Goal: Task Accomplishment & Management: Manage account settings

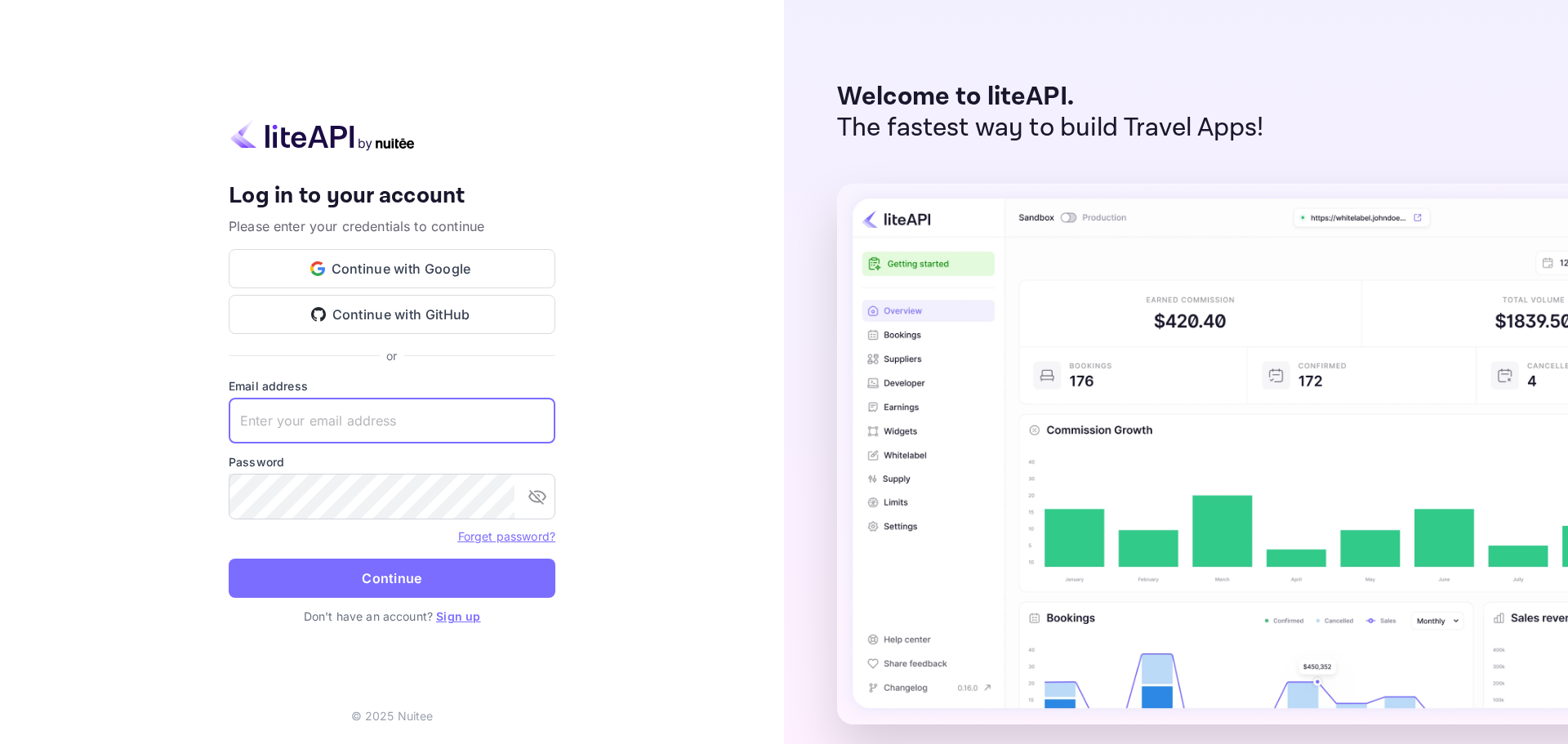
paste input "[EMAIL_ADDRESS][DOMAIN_NAME]"
click at [382, 410] on input "[EMAIL_ADDRESS][DOMAIN_NAME]" at bounding box center [392, 421] width 326 height 46
type input "[EMAIL_ADDRESS][DOMAIN_NAME]"
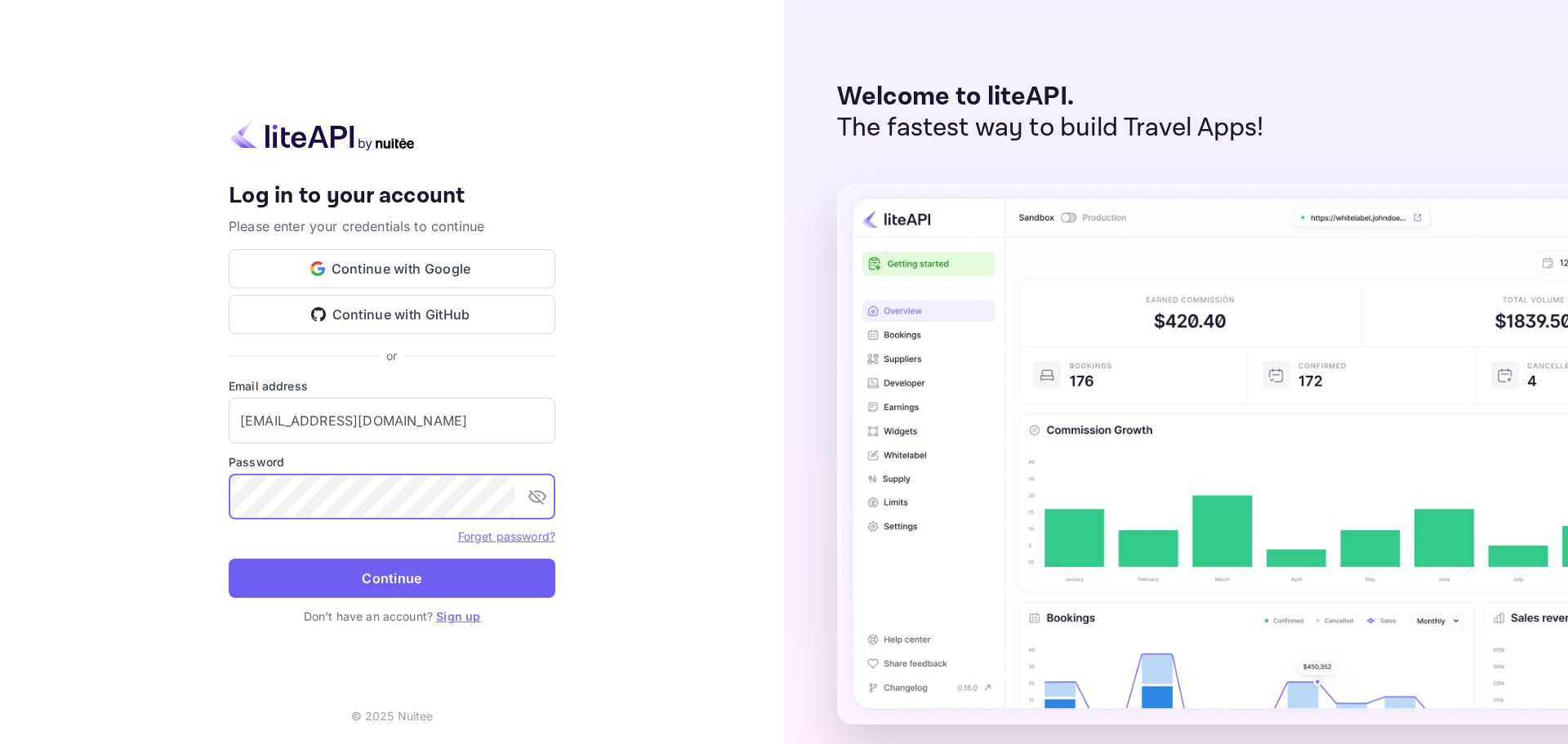
click at [367, 588] on button "Continue" at bounding box center [392, 578] width 326 height 40
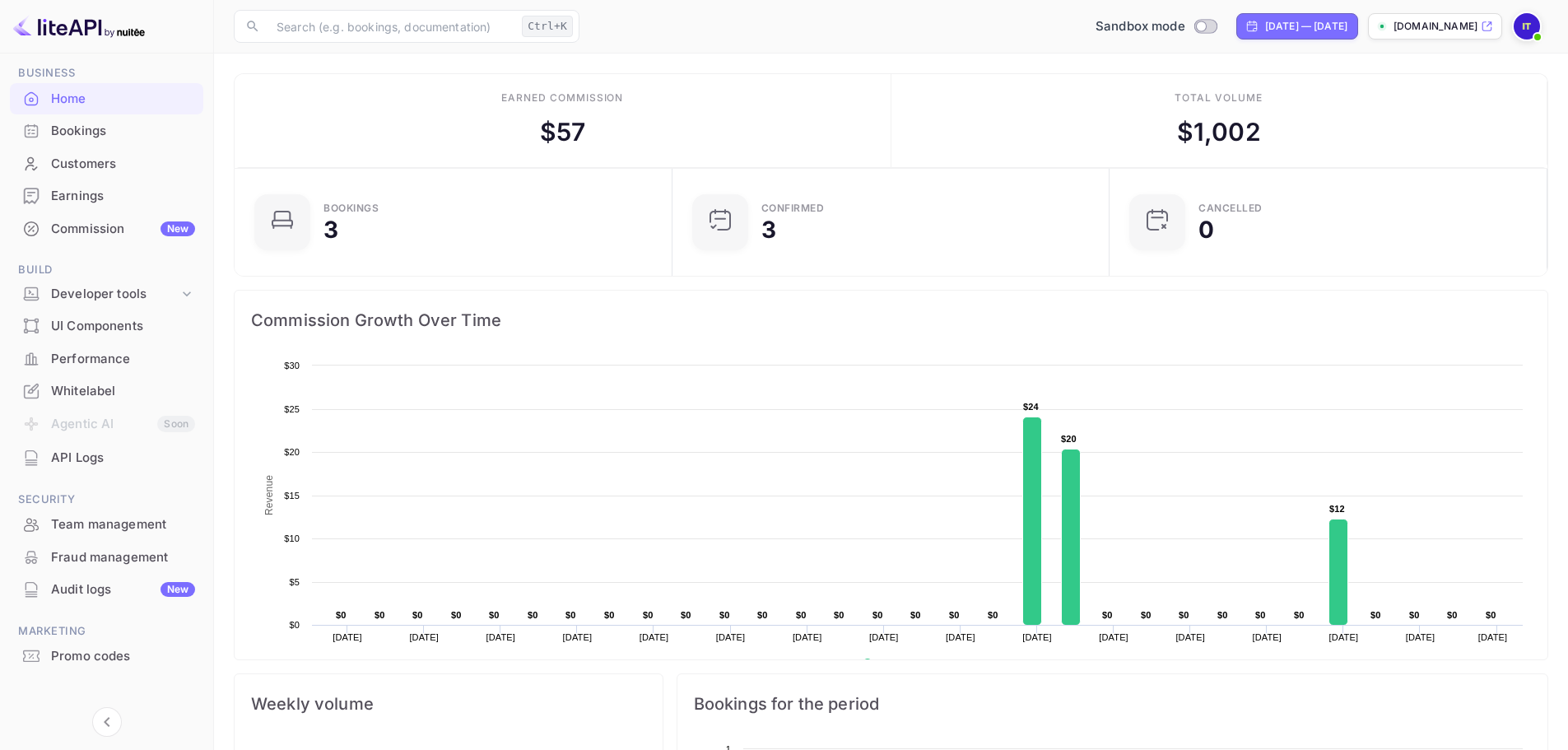
scroll to position [76, 0]
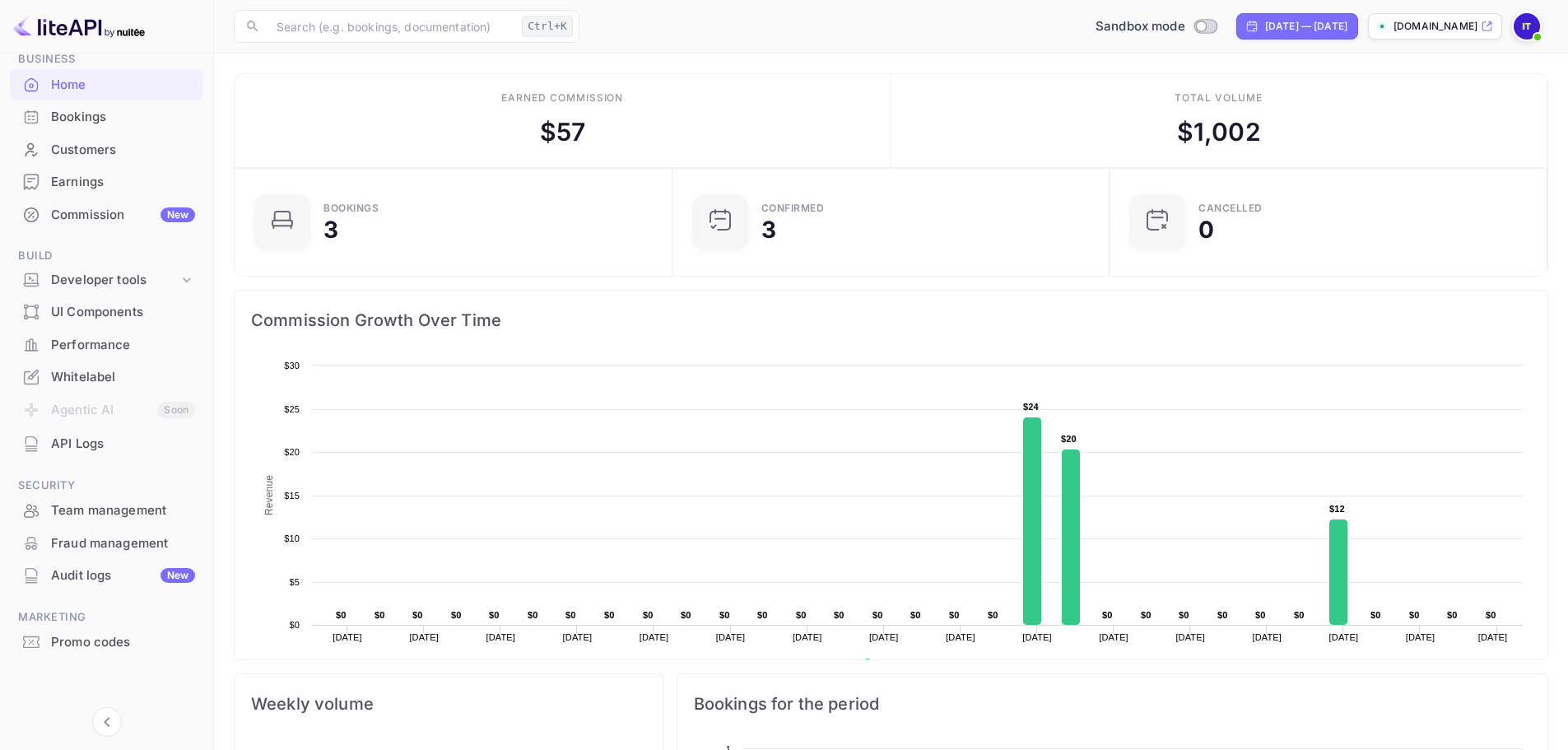
click at [1520, 27] on img at bounding box center [1527, 27] width 27 height 27
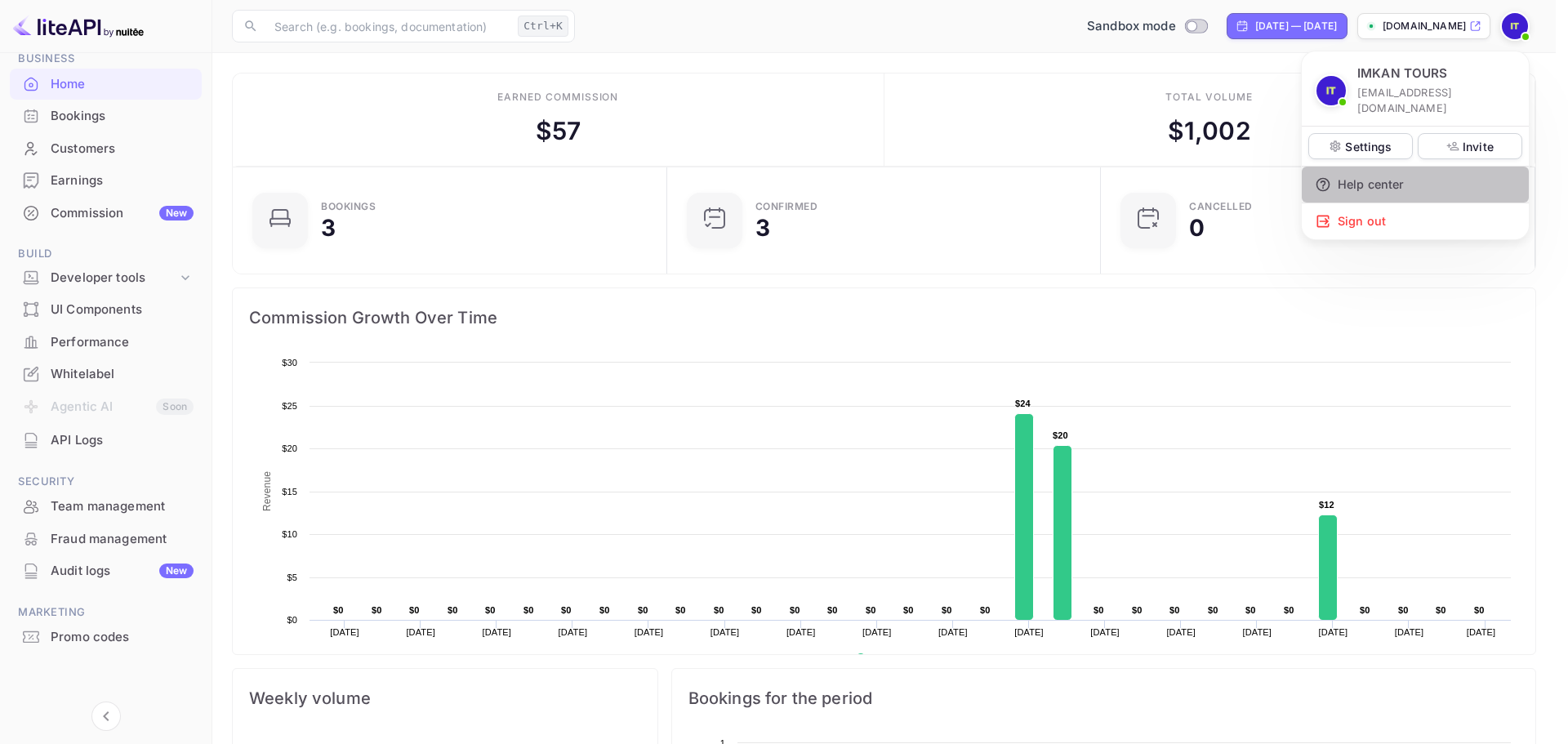
click at [1377, 171] on div "Help center" at bounding box center [1416, 185] width 227 height 36
click at [934, 171] on div at bounding box center [784, 372] width 1568 height 744
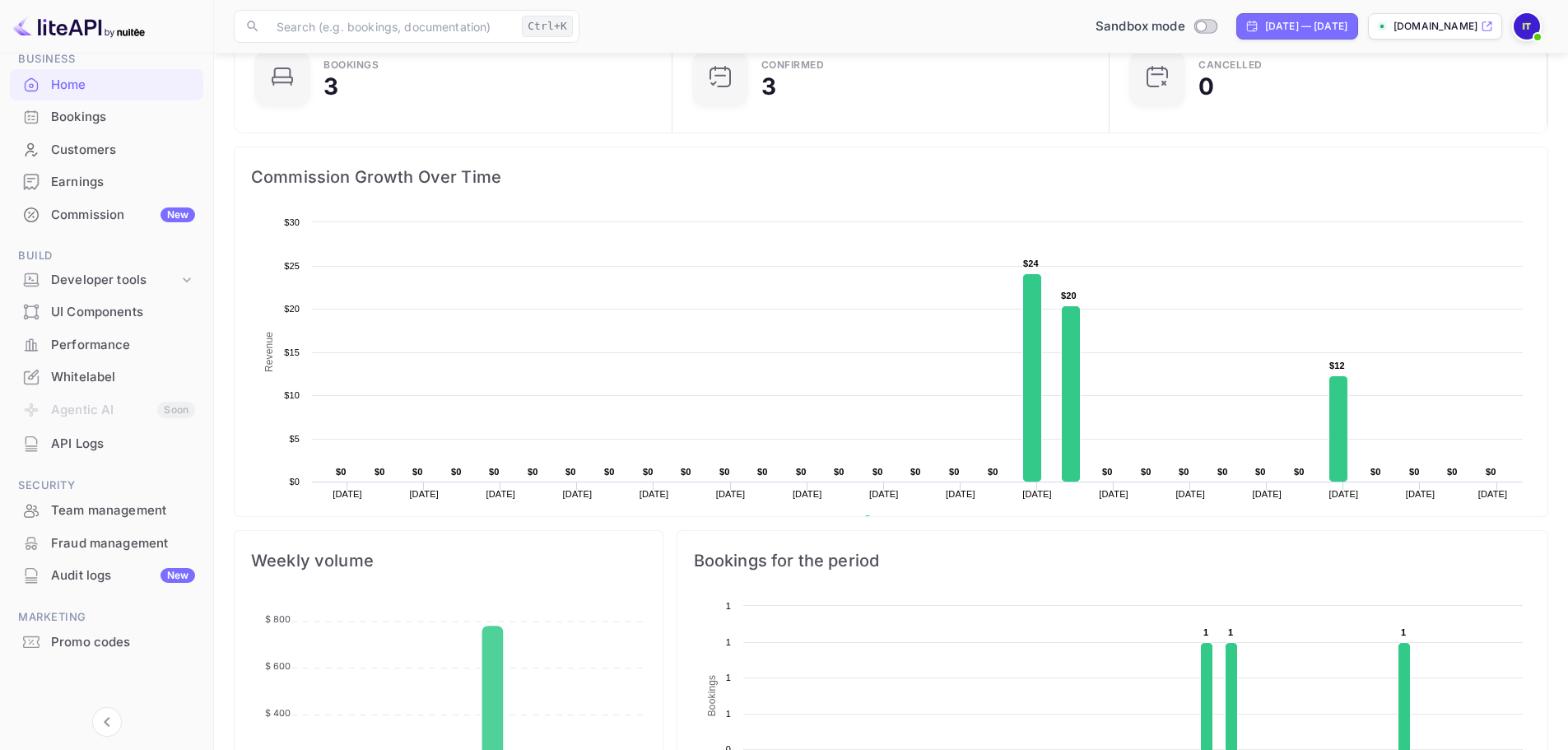
scroll to position [144, 0]
click at [105, 719] on icon "Collapse navigation" at bounding box center [107, 722] width 20 height 20
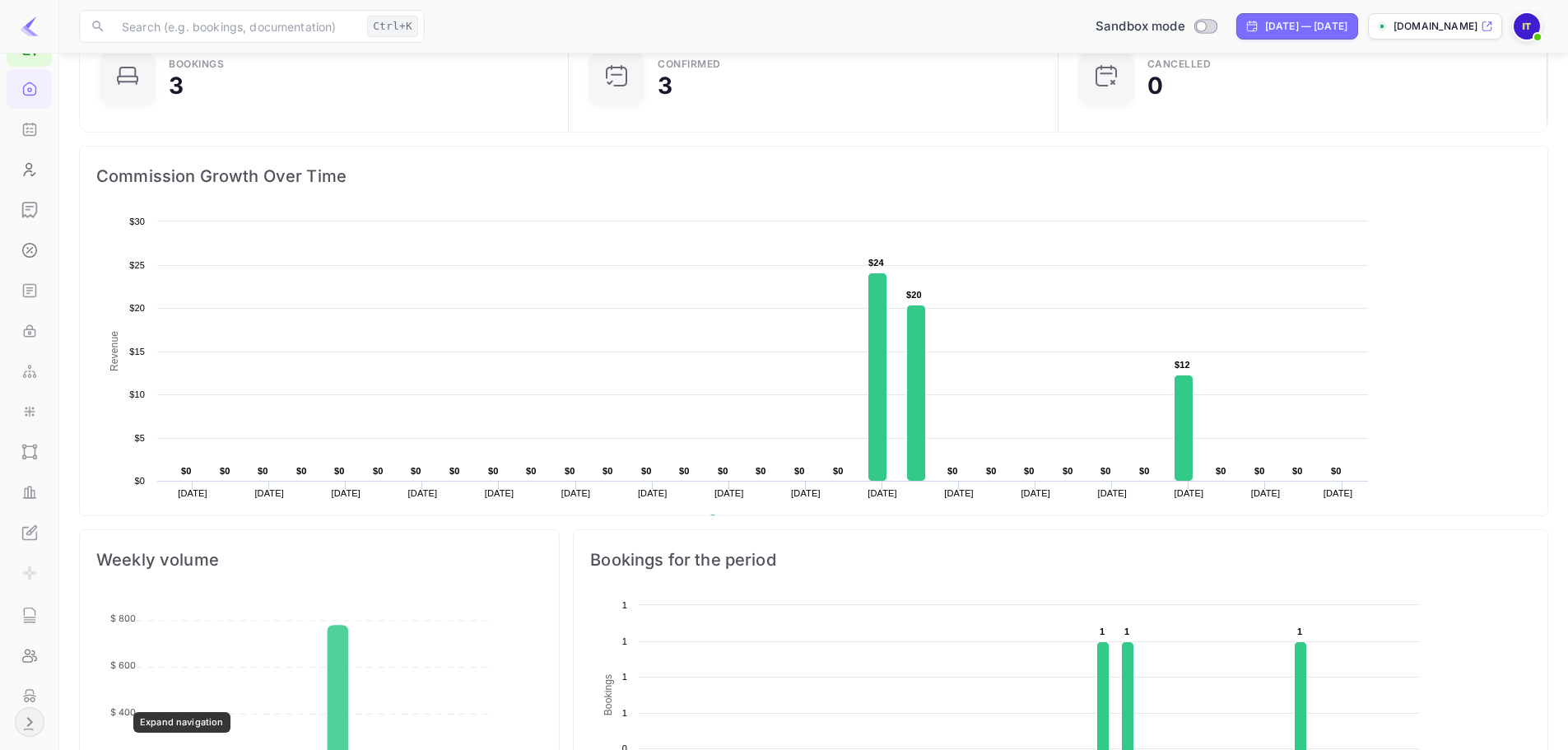
scroll to position [255, 467]
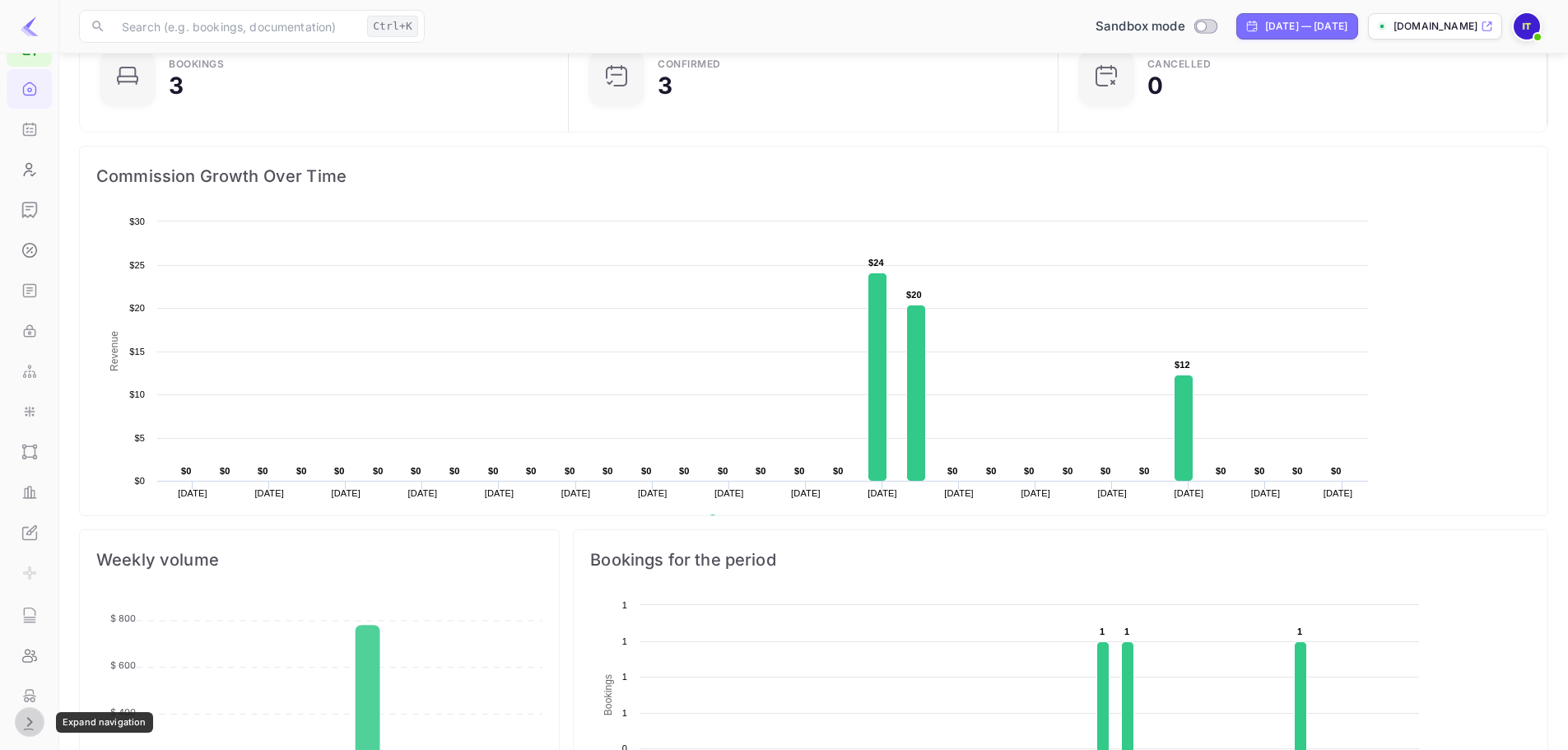
click at [24, 712] on icon "Expand navigation" at bounding box center [30, 722] width 20 height 20
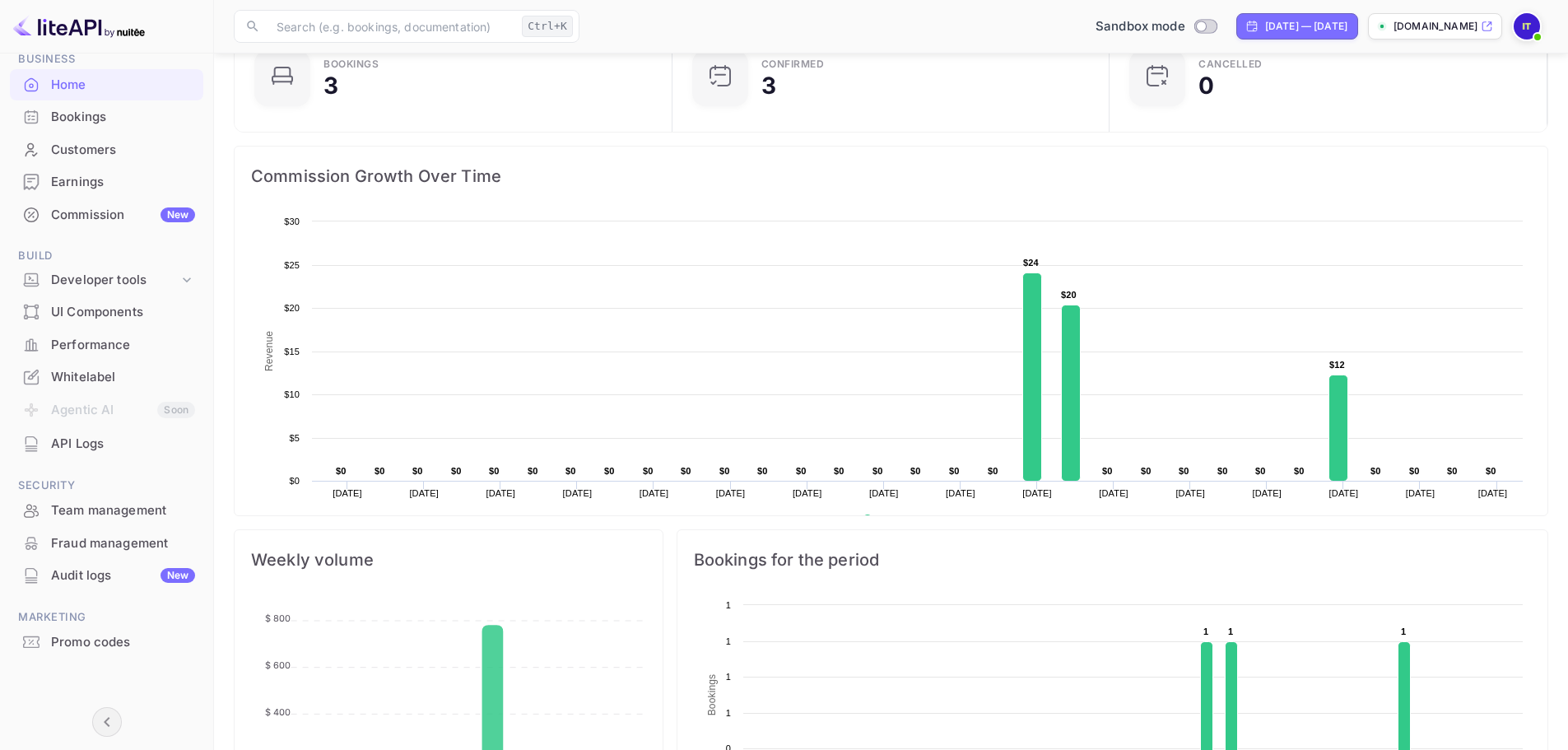
scroll to position [585, 0]
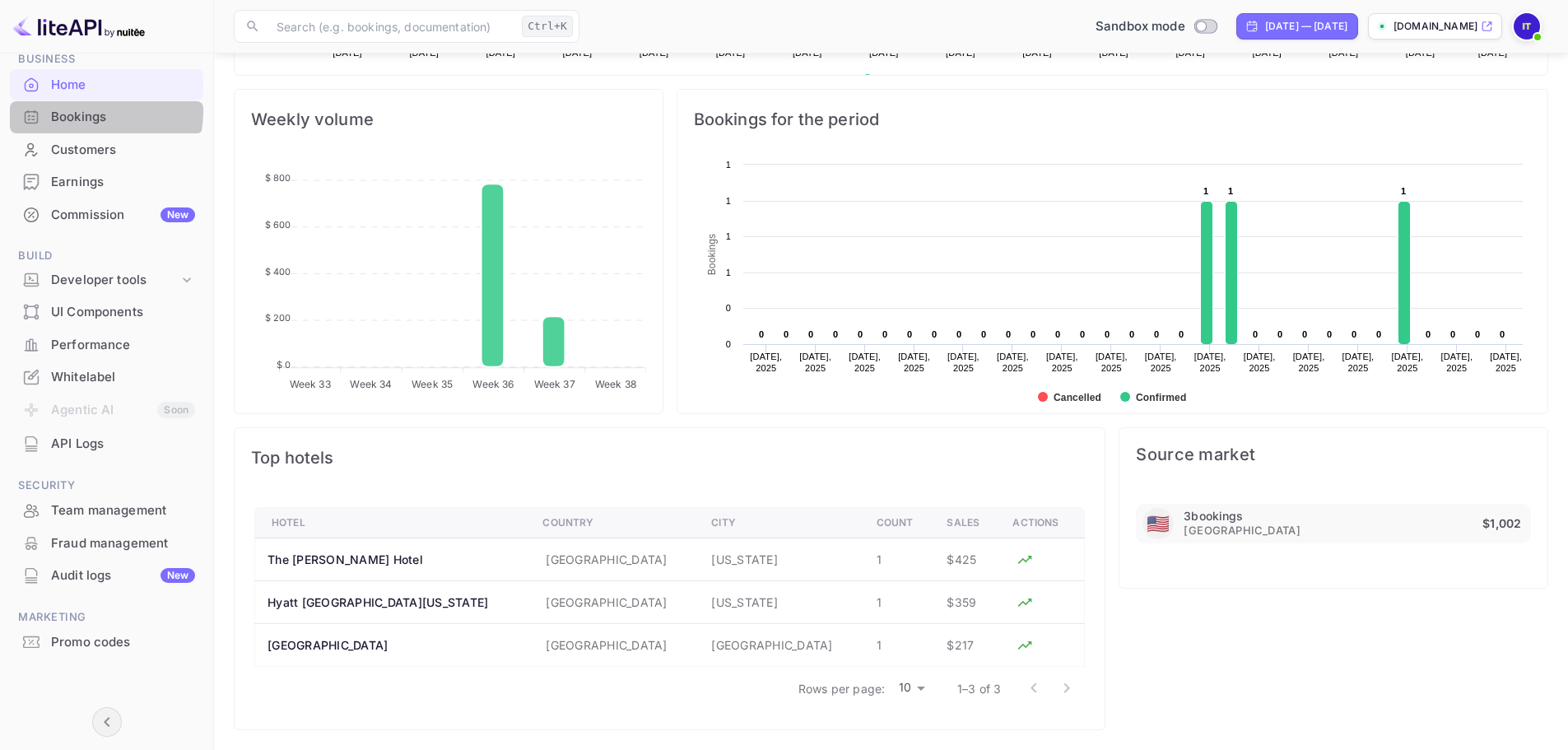
click at [84, 111] on div "Bookings" at bounding box center [122, 117] width 144 height 19
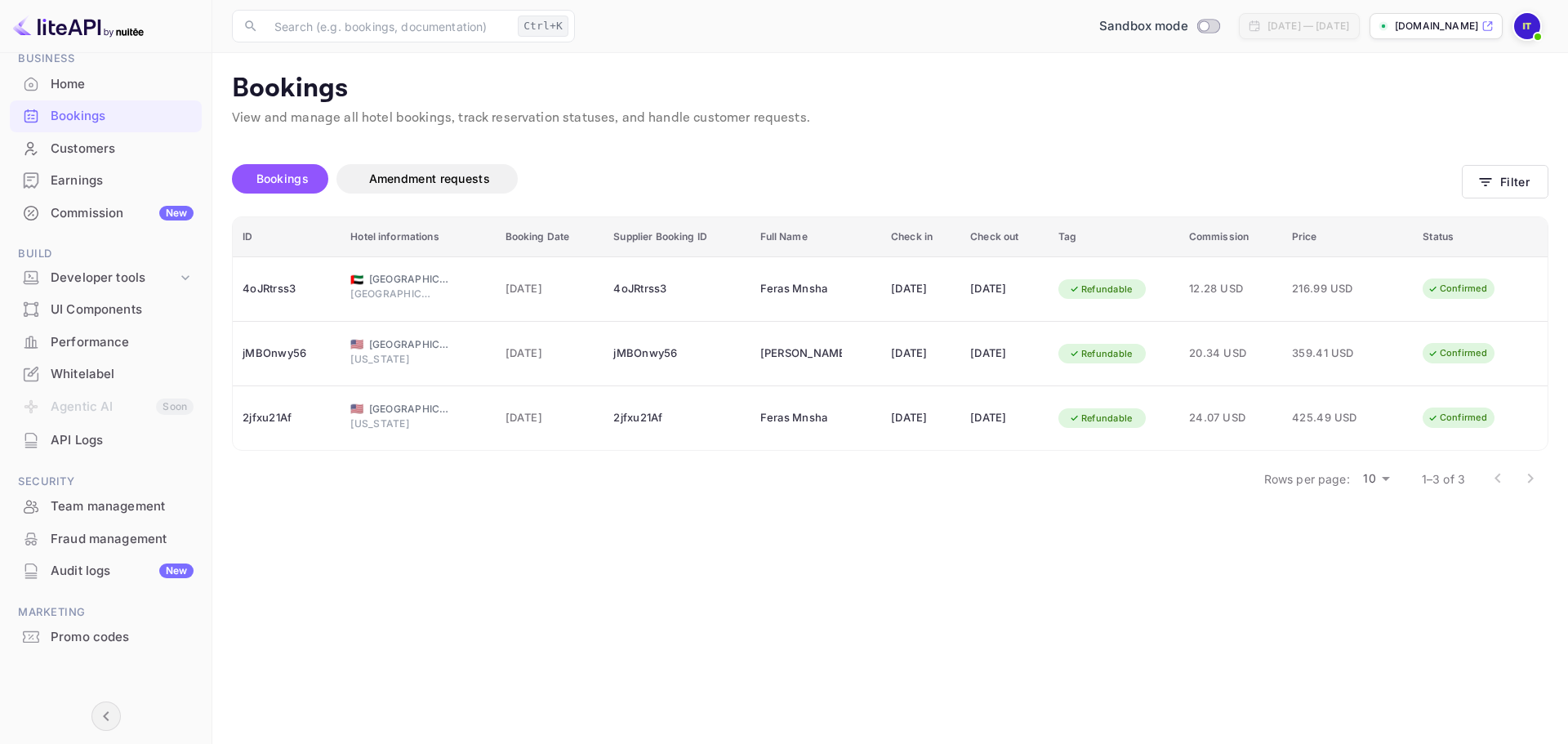
click at [1522, 19] on img at bounding box center [1528, 26] width 26 height 26
click at [1378, 138] on p "Settings" at bounding box center [1380, 147] width 46 height 17
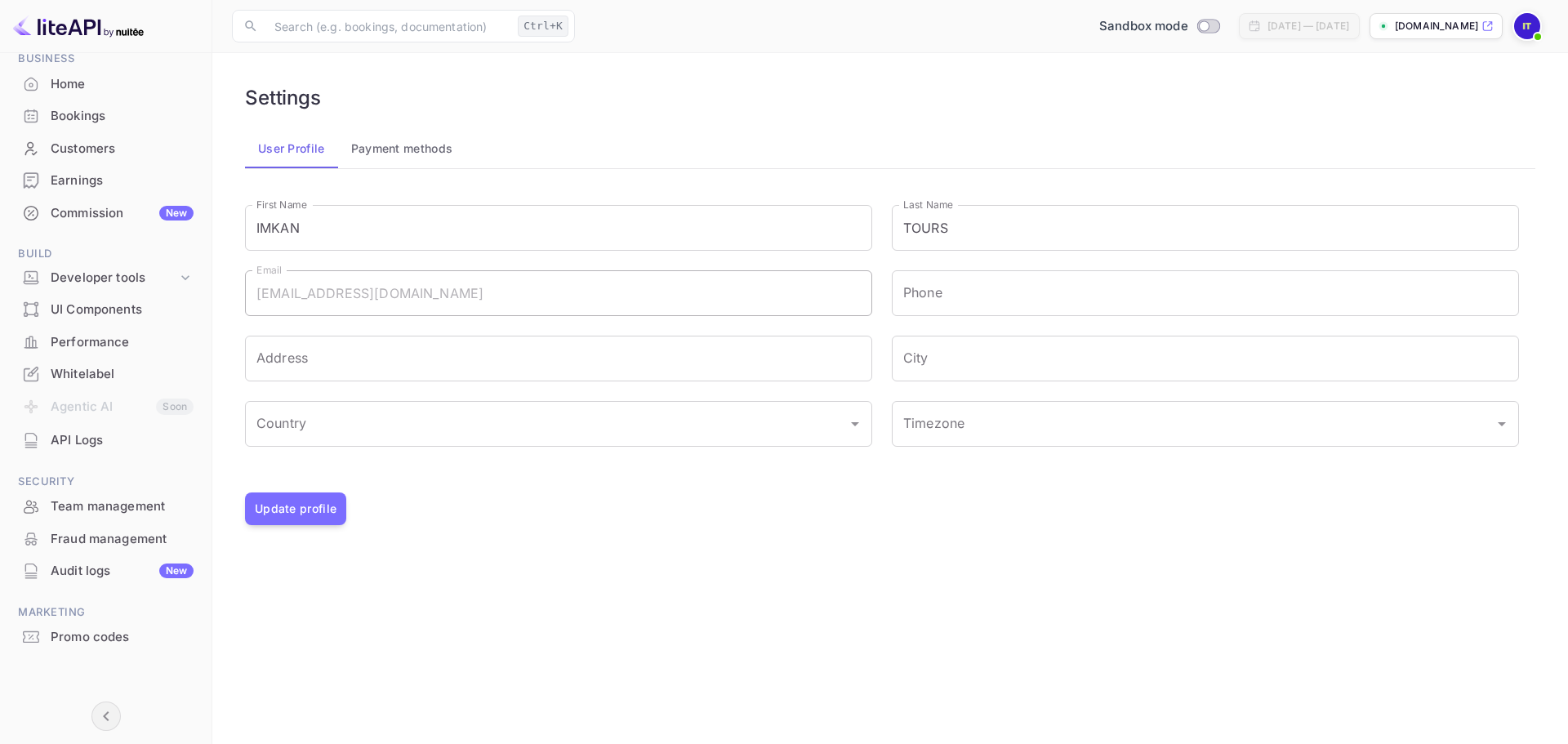
click at [405, 175] on div "User Profile Payment methods First Name IMKAN First Name Last Name TOURS Last N…" at bounding box center [890, 327] width 1290 height 396
click at [410, 157] on button "Payment methods" at bounding box center [402, 149] width 129 height 40
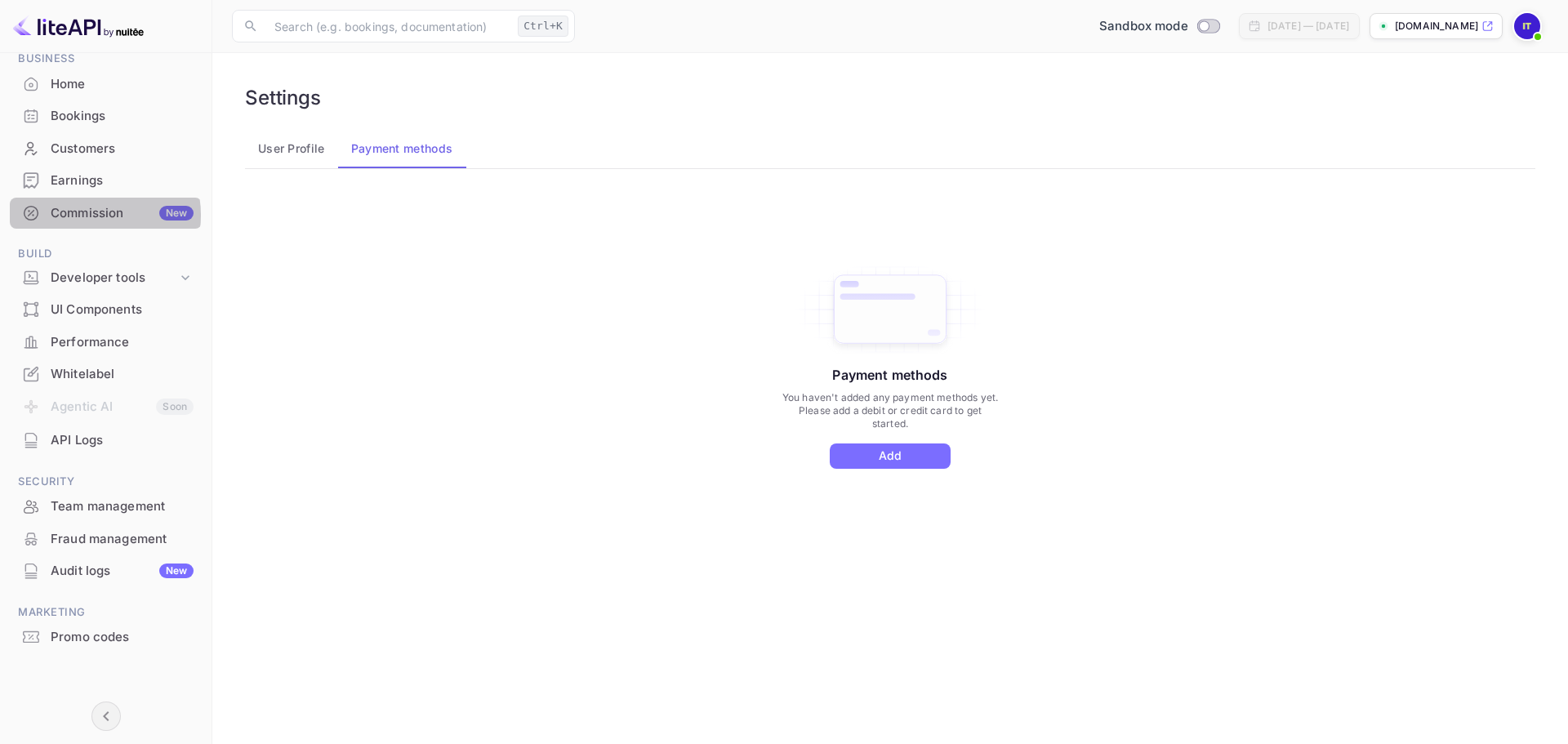
click at [84, 215] on div "Commission New" at bounding box center [121, 213] width 143 height 19
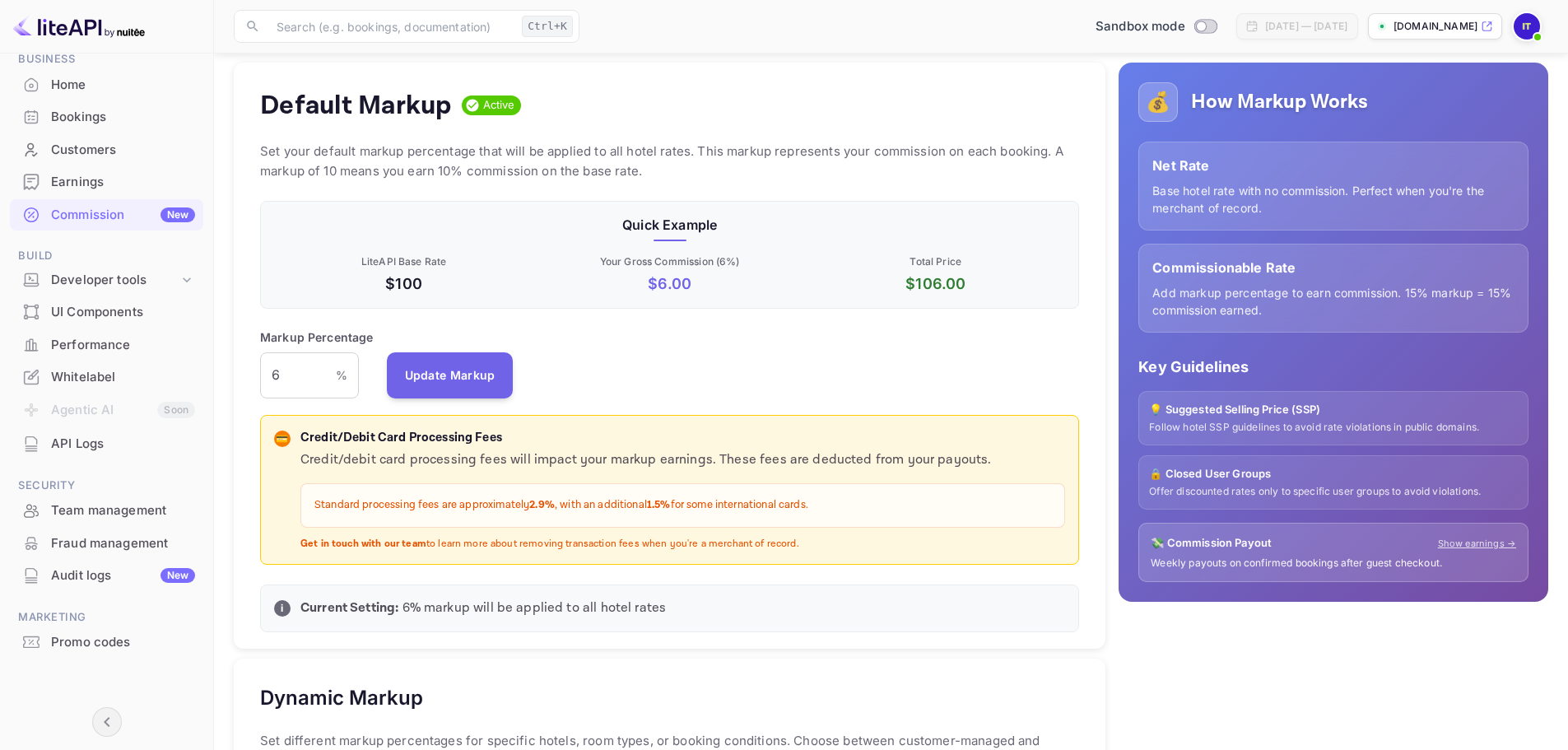
scroll to position [147, 0]
click at [1250, 415] on p "💡 Suggested Selling Price (SSP)" at bounding box center [1334, 409] width 369 height 17
click at [1264, 429] on p "Follow hotel SSP guidelines to avoid rate violations in public domains." at bounding box center [1334, 426] width 369 height 14
click at [1276, 549] on div "💸 Commission Payout Show earnings →" at bounding box center [1334, 542] width 365 height 17
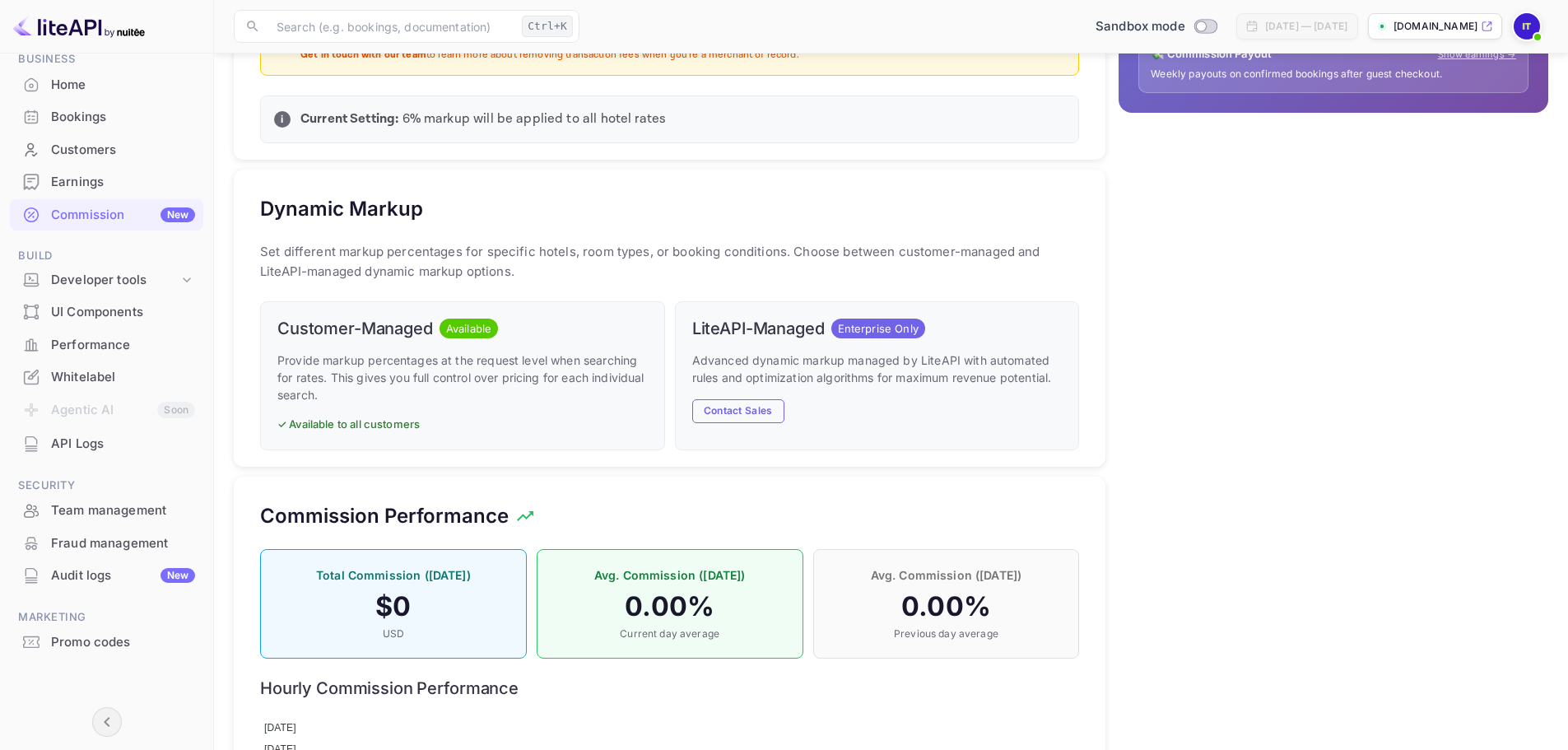
scroll to position [638, 0]
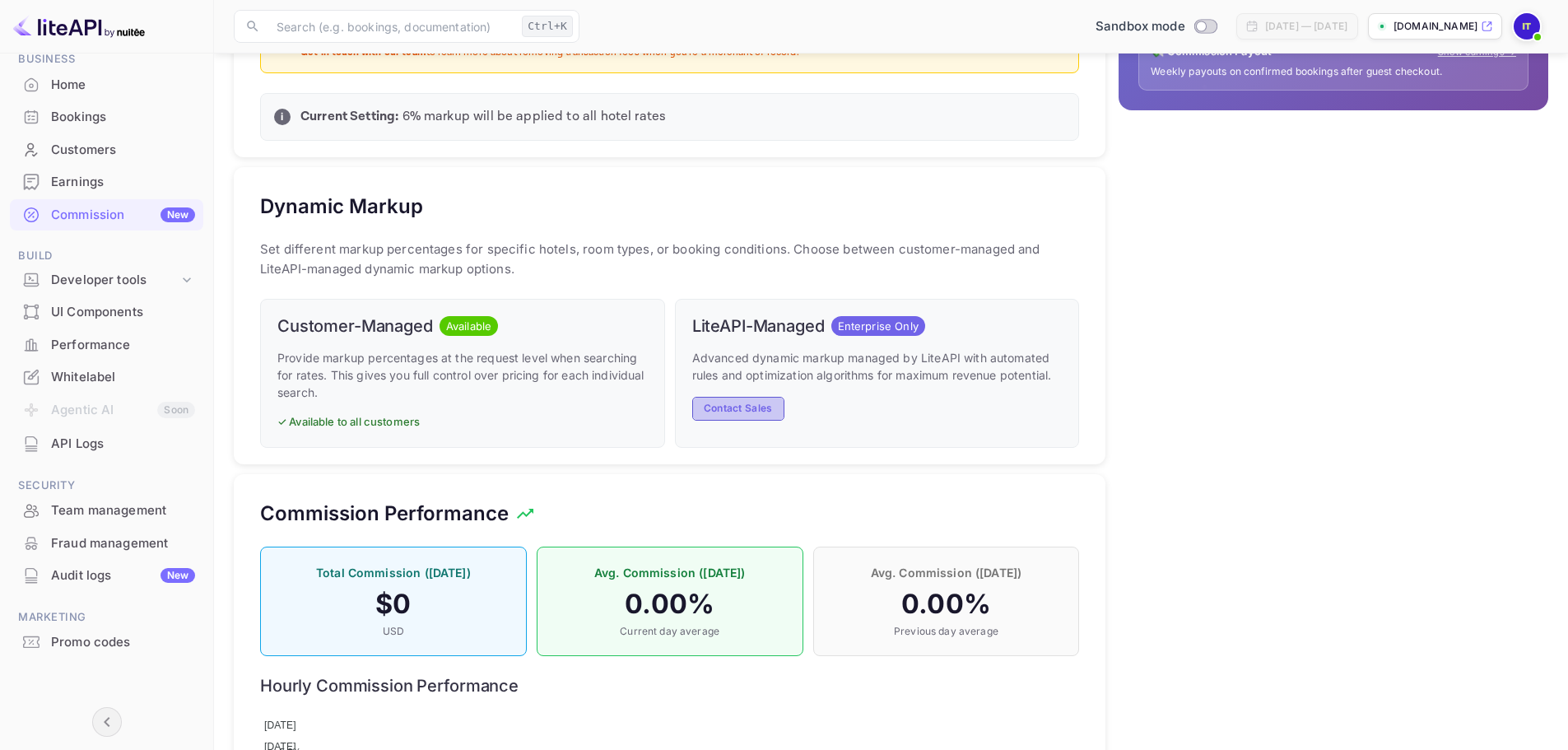
click at [735, 406] on button "Contact Sales" at bounding box center [738, 409] width 92 height 24
